Goal: Transaction & Acquisition: Purchase product/service

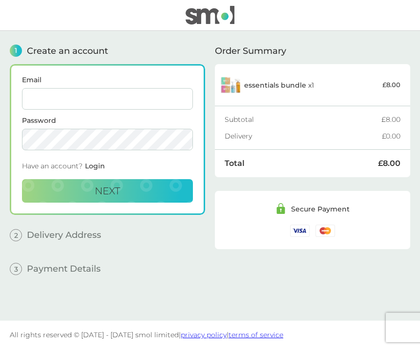
click at [38, 103] on input "Email" at bounding box center [107, 99] width 171 height 22
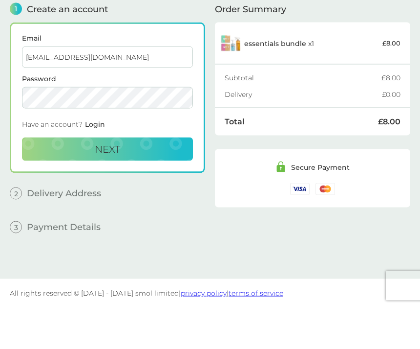
type input "[EMAIL_ADDRESS][DOMAIN_NAME]"
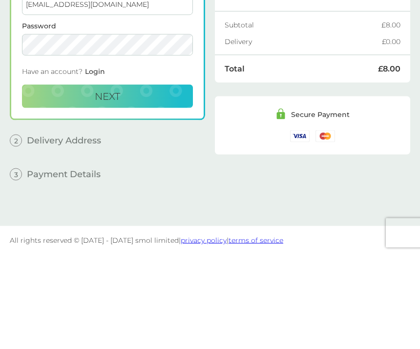
click at [100, 185] on span "Next" at bounding box center [107, 191] width 25 height 12
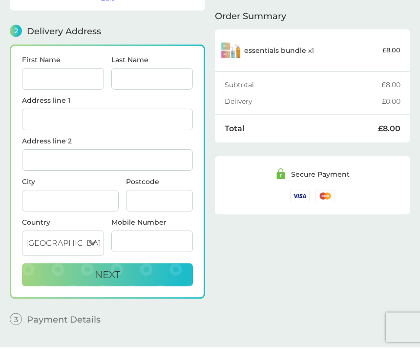
scroll to position [120, 0]
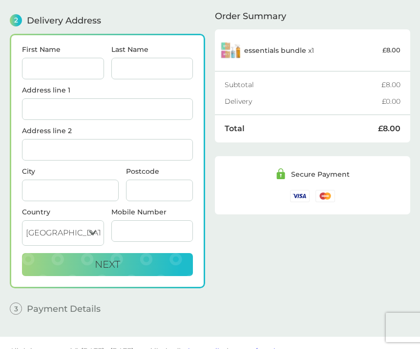
click at [37, 66] on input "First Name" at bounding box center [63, 69] width 82 height 22
type input "M"
type input "[PERSON_NAME]"
click at [39, 107] on input "Address line 1" at bounding box center [107, 109] width 171 height 22
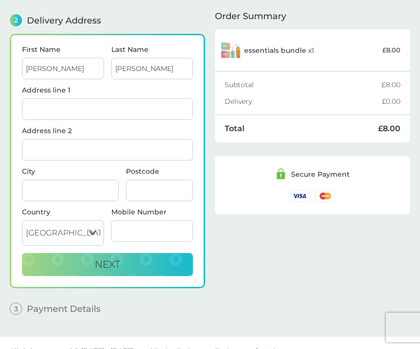
type input "1 [GEOGRAPHIC_DATA]"
type input "LOCH DOON"
type input "DALMELLINGTON"
type input "KA6 7QE"
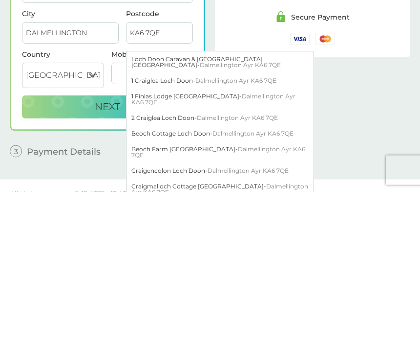
click at [146, 230] on div "[STREET_ADDRESS]" at bounding box center [220, 238] width 187 height 16
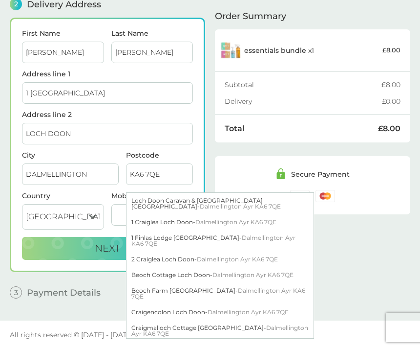
type input "1 Craiglea, [GEOGRAPHIC_DATA]"
type input "[GEOGRAPHIC_DATA]"
type input "Ayr"
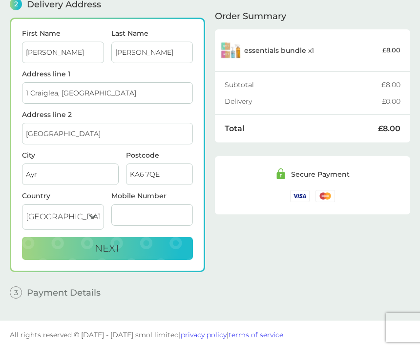
click at [126, 211] on input "Mobile Number" at bounding box center [152, 215] width 82 height 22
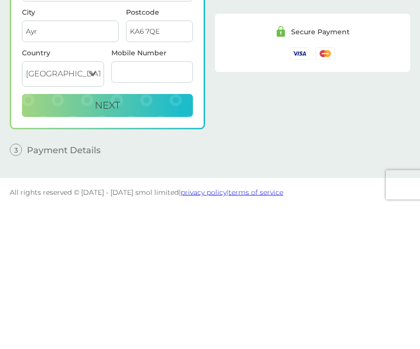
type input "07813568417"
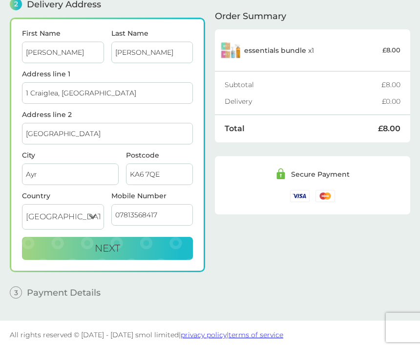
click at [113, 253] on span "Next" at bounding box center [107, 248] width 25 height 12
checkbox input "true"
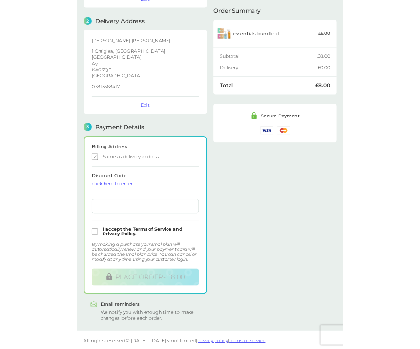
scroll to position [280, 0]
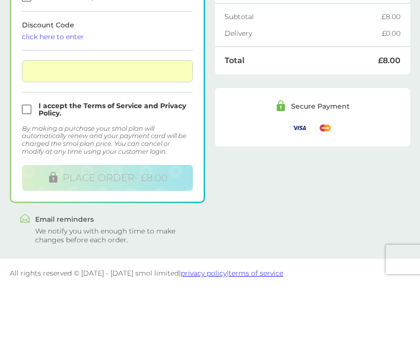
click at [29, 170] on input "checkbox" at bounding box center [107, 177] width 171 height 15
checkbox input "true"
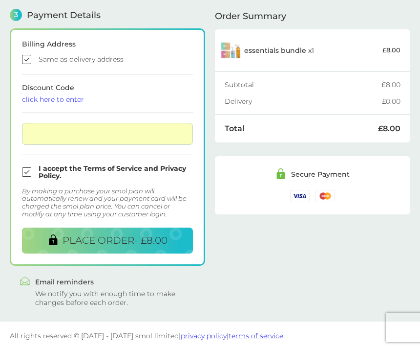
click at [85, 242] on span "PLACE ORDER - £8.00" at bounding box center [115, 240] width 105 height 12
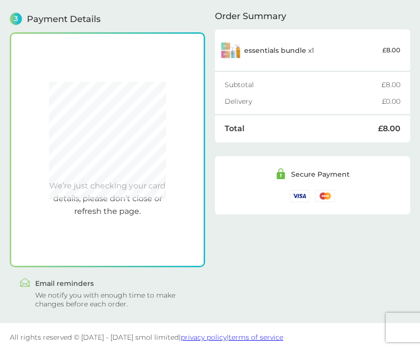
scroll to position [280, 0]
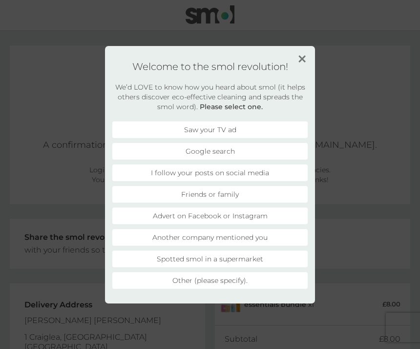
click at [161, 169] on li "I follow your posts on social media" at bounding box center [210, 172] width 196 height 17
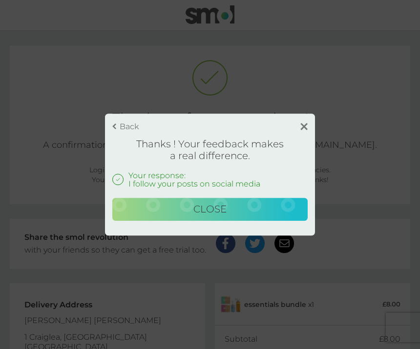
click at [214, 212] on span "Close" at bounding box center [210, 209] width 33 height 12
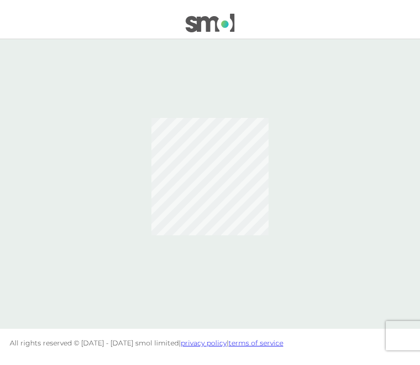
scroll to position [15, 0]
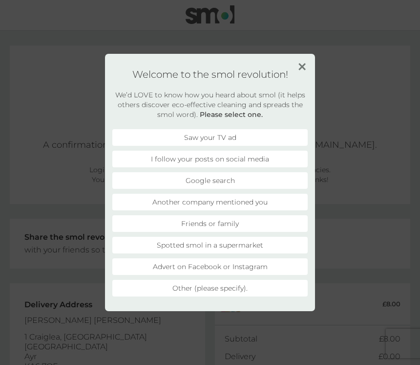
click at [298, 73] on h1 "Welcome to the smol revolution!" at bounding box center [210, 74] width 196 height 12
click at [300, 69] on img at bounding box center [302, 66] width 7 height 7
